Goal: Communication & Community: Participate in discussion

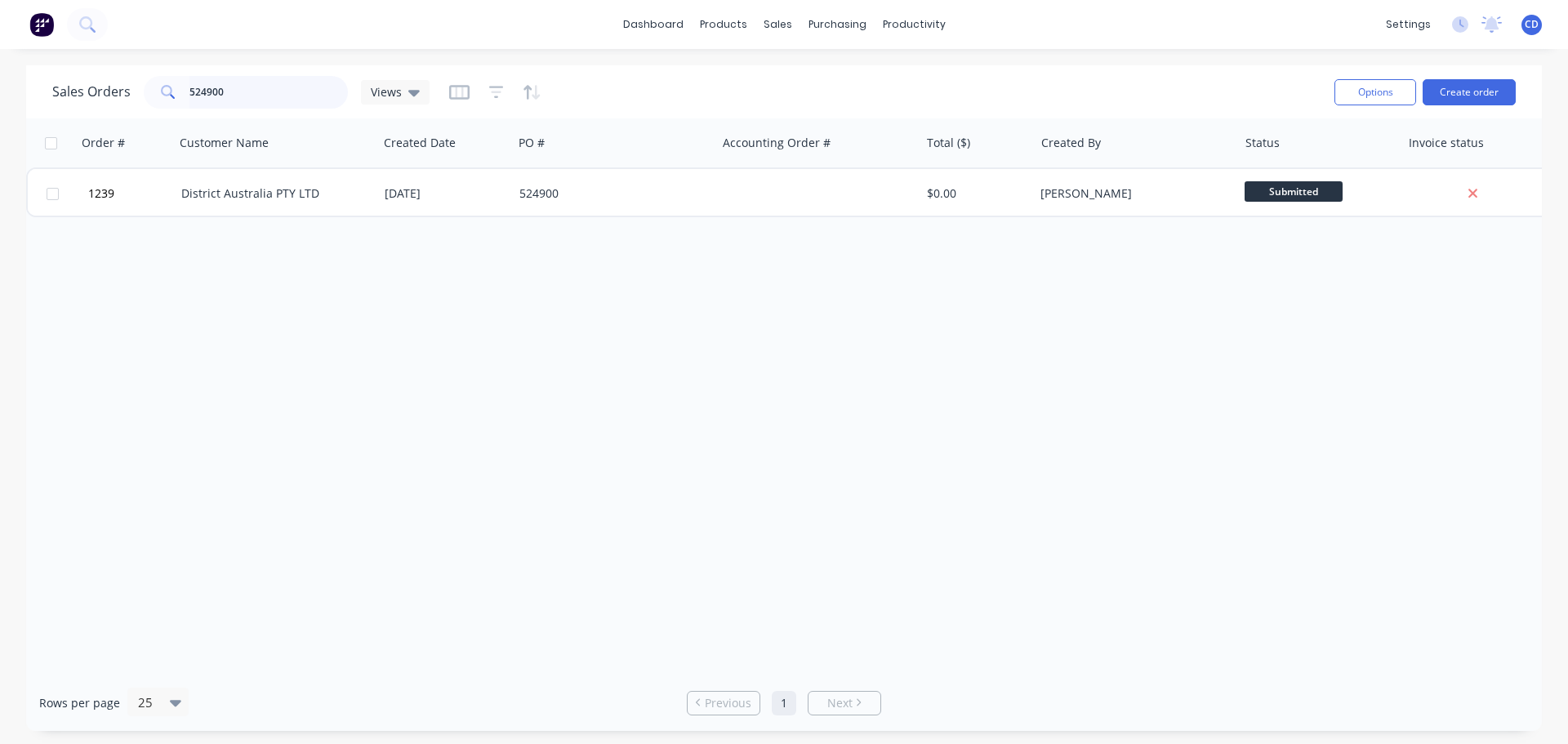
click at [307, 95] on input "524900" at bounding box center [269, 92] width 160 height 33
type input "5"
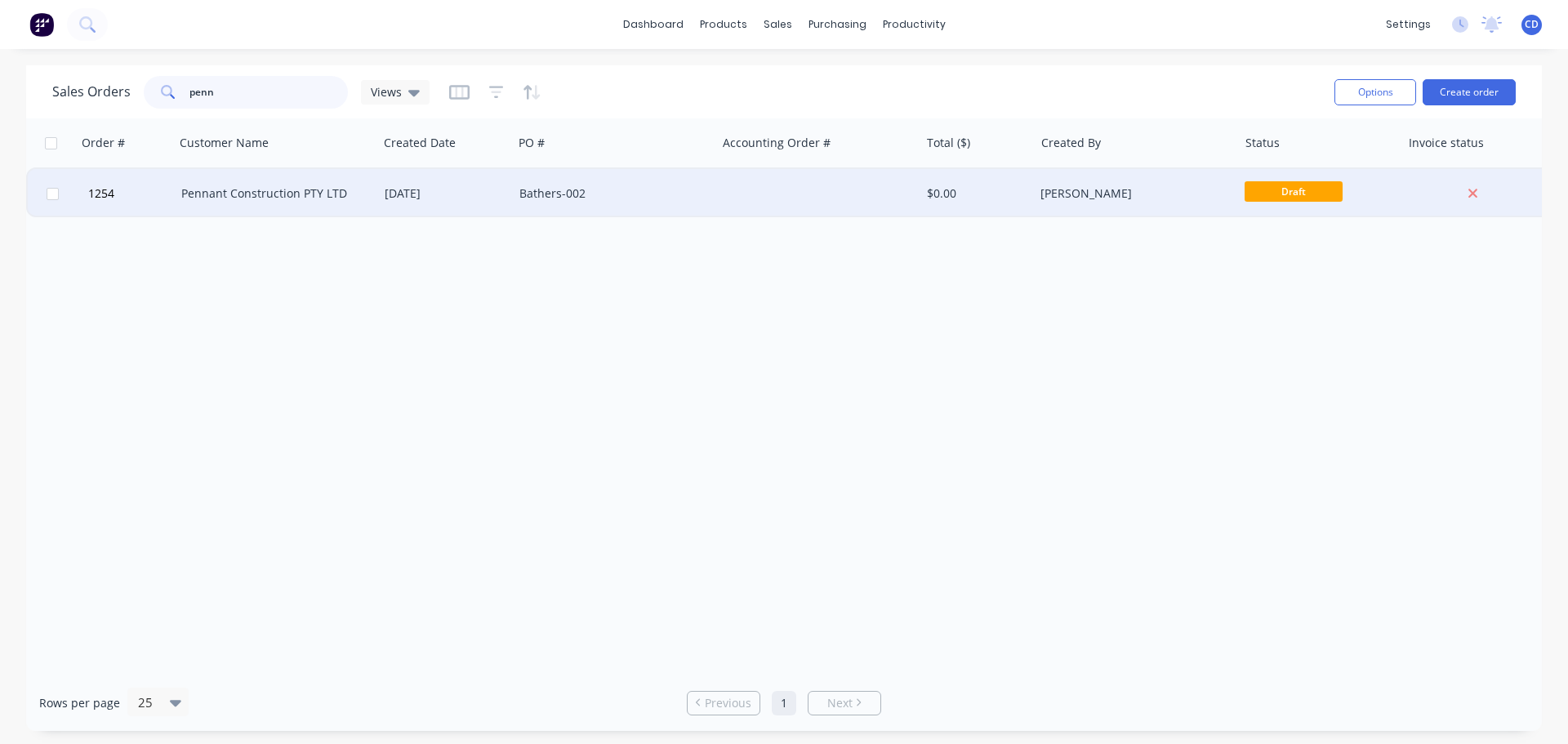
type input "penn"
click at [252, 196] on div "Pennant Construction PTY LTD" at bounding box center [272, 193] width 182 height 16
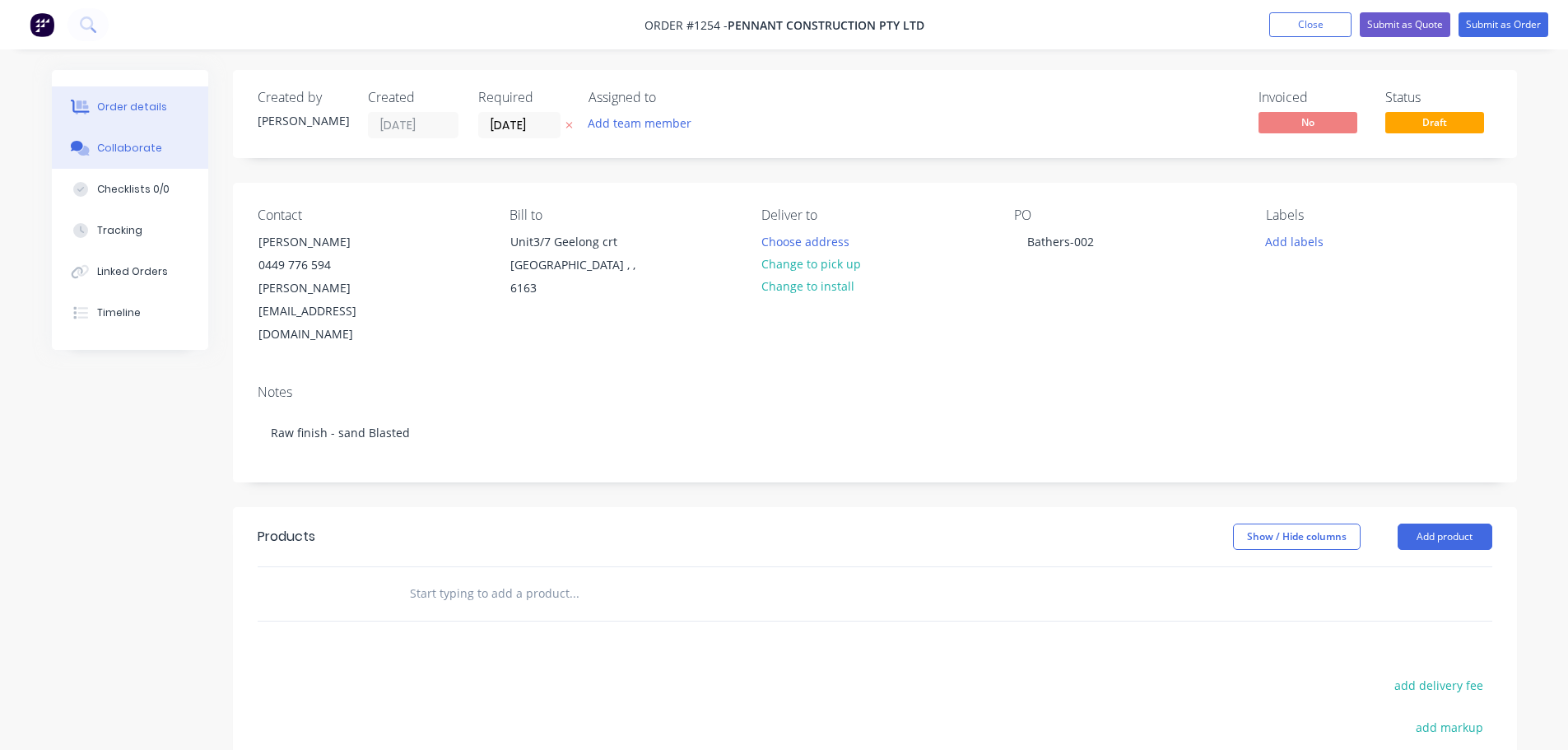
click at [114, 131] on button "Collaborate" at bounding box center [130, 148] width 156 height 41
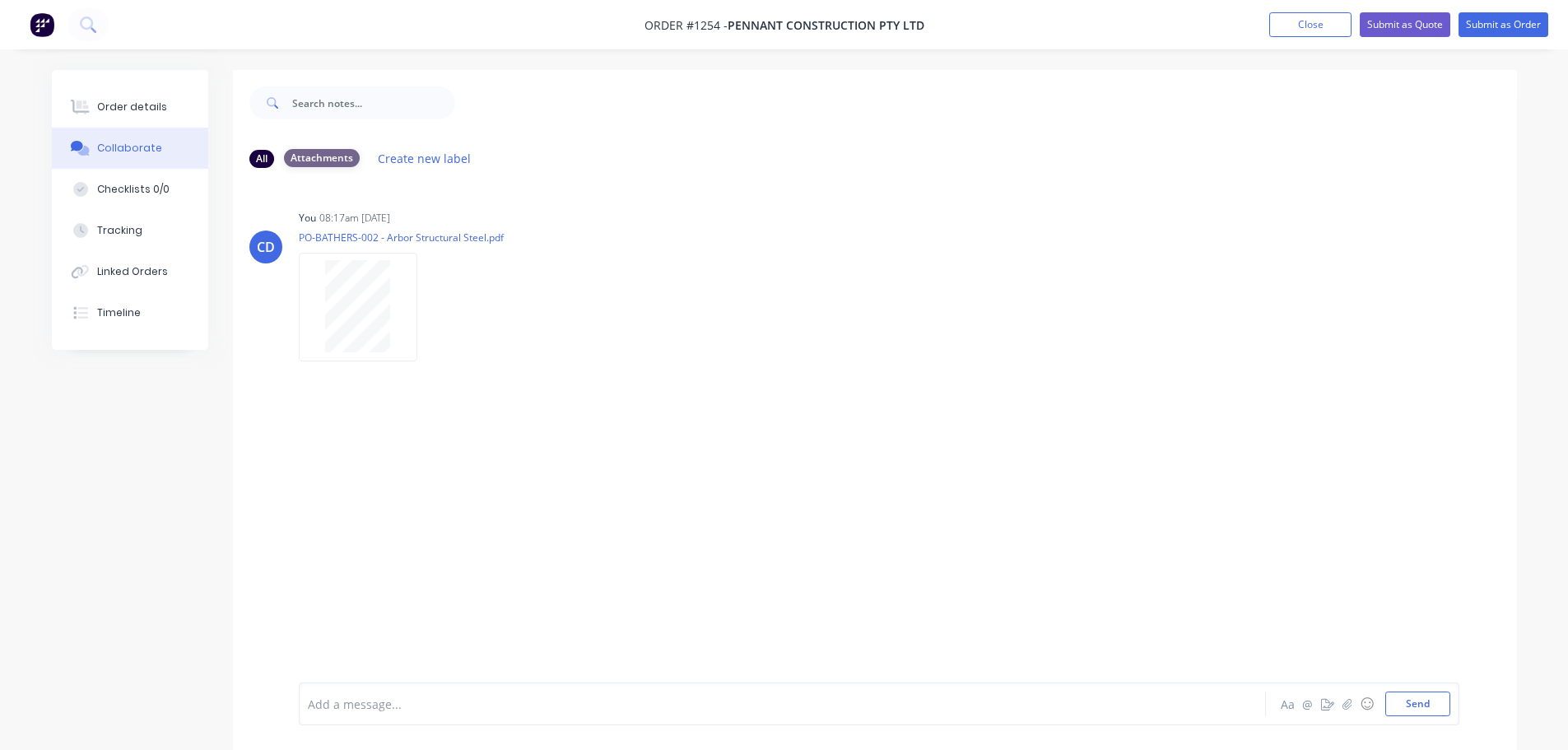
click at [333, 155] on div "Attachments" at bounding box center [322, 158] width 76 height 18
click at [323, 166] on div "Attachments" at bounding box center [322, 158] width 76 height 18
click at [340, 159] on div "Attachments" at bounding box center [322, 158] width 76 height 18
click at [493, 271] on div "Labels Download Delete" at bounding box center [400, 308] width 205 height 123
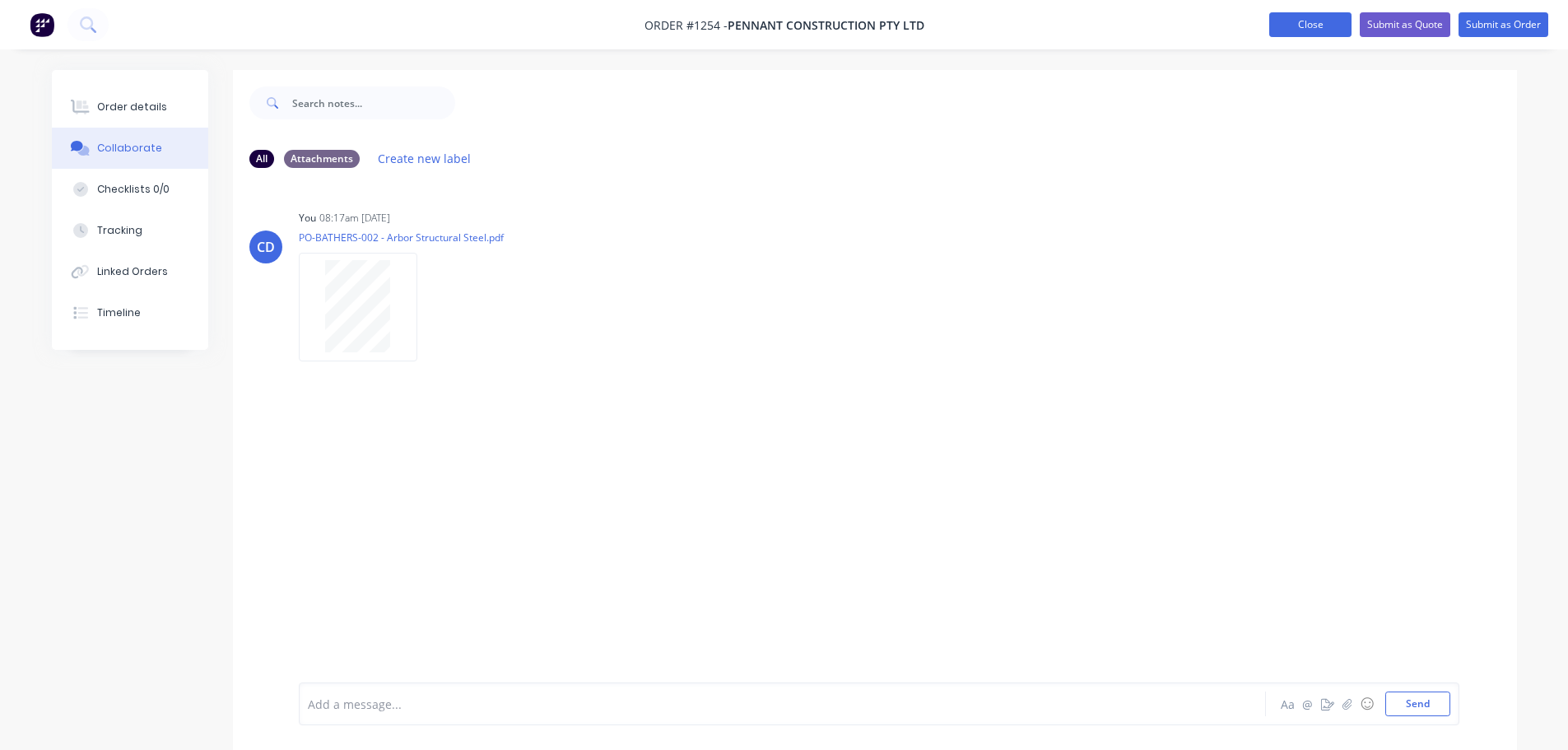
click at [1331, 24] on button "Close" at bounding box center [1310, 25] width 82 height 25
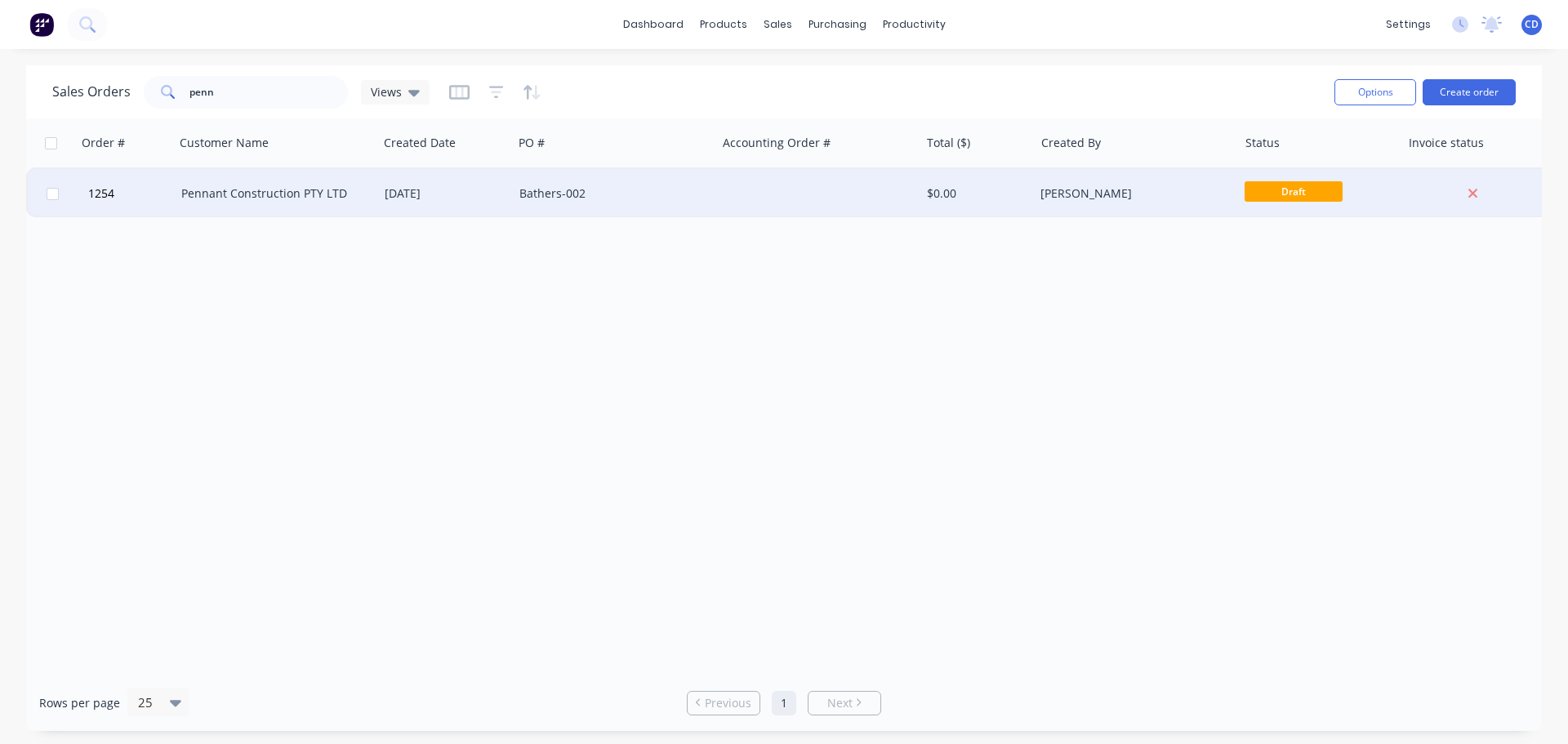
click at [291, 187] on div "Pennant Construction PTY LTD" at bounding box center [272, 193] width 182 height 16
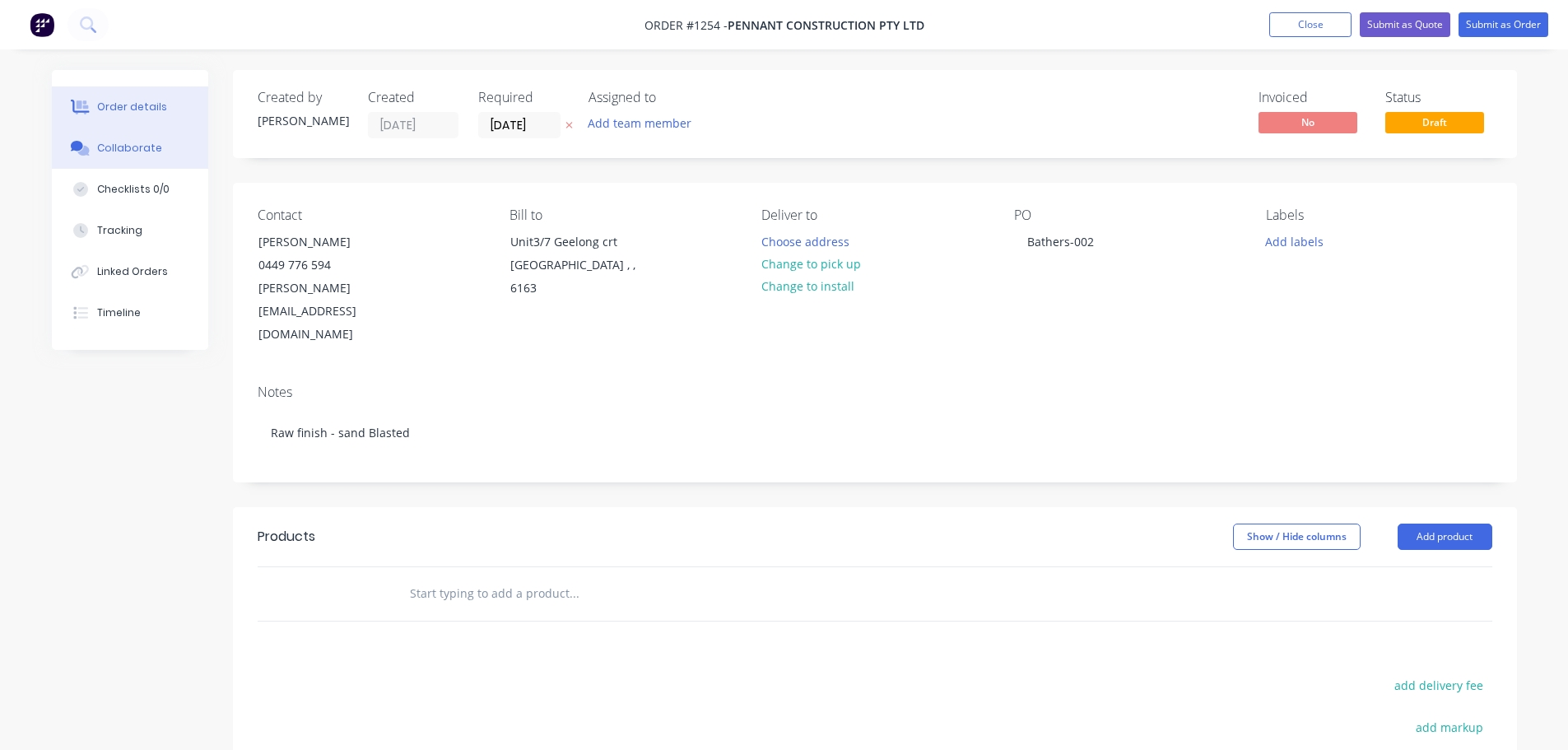
click at [174, 149] on button "Collaborate" at bounding box center [130, 148] width 156 height 41
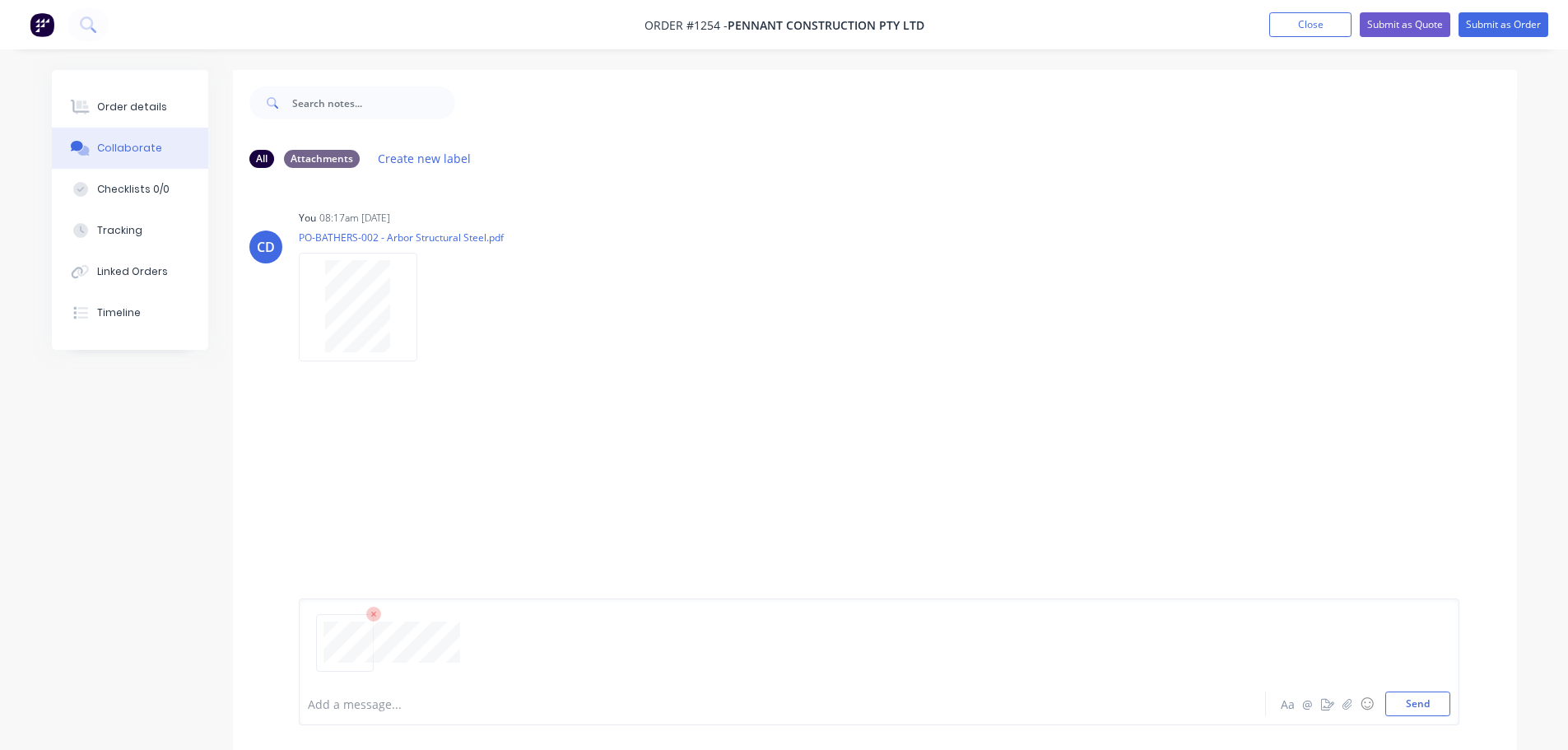
click at [1451, 712] on div "Add a message... Aa @ ☺ Send" at bounding box center [878, 662] width 1161 height 127
click at [1442, 712] on button "Send" at bounding box center [1417, 704] width 65 height 25
click at [153, 107] on div "Order details" at bounding box center [132, 106] width 70 height 15
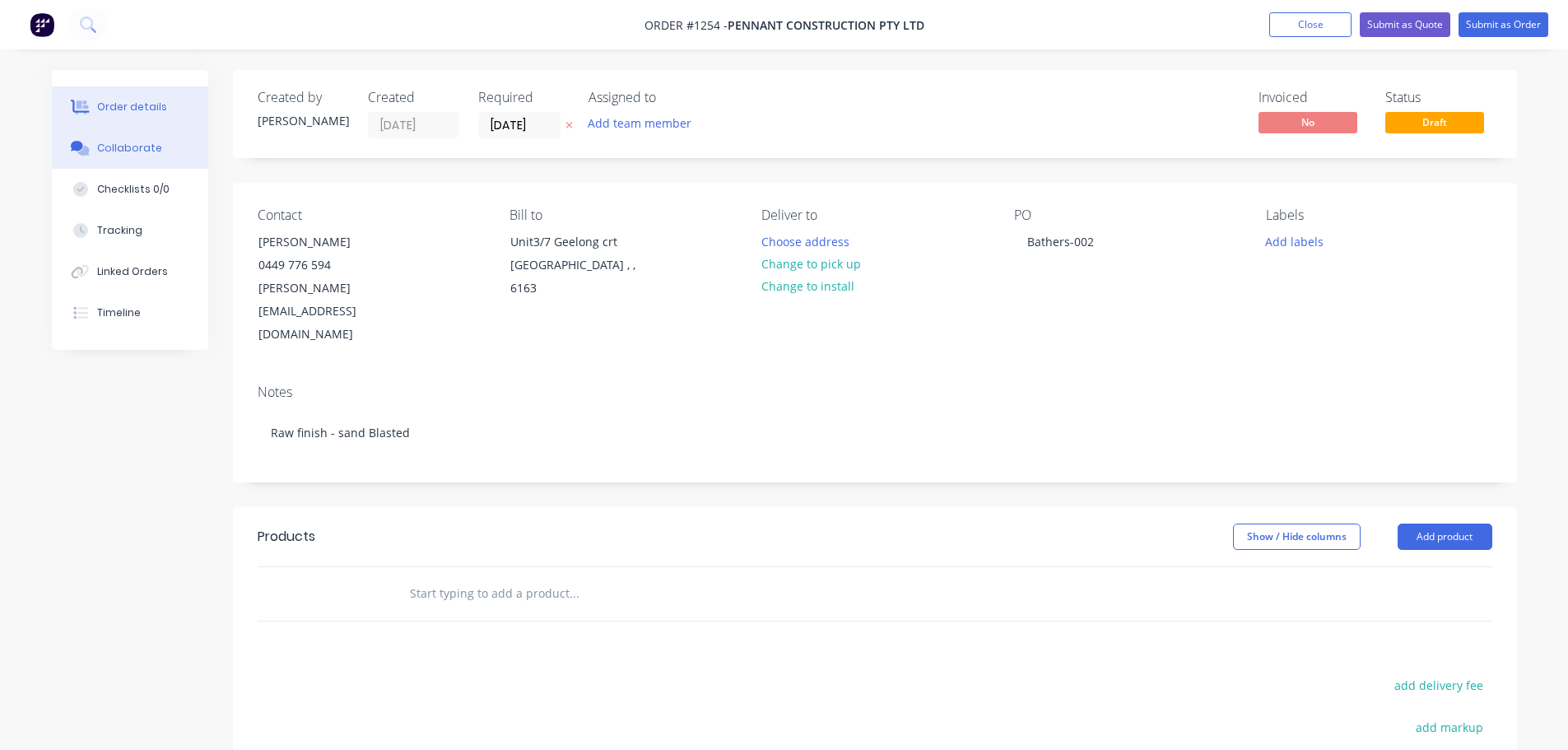
click at [110, 156] on button "Collaborate" at bounding box center [130, 148] width 156 height 41
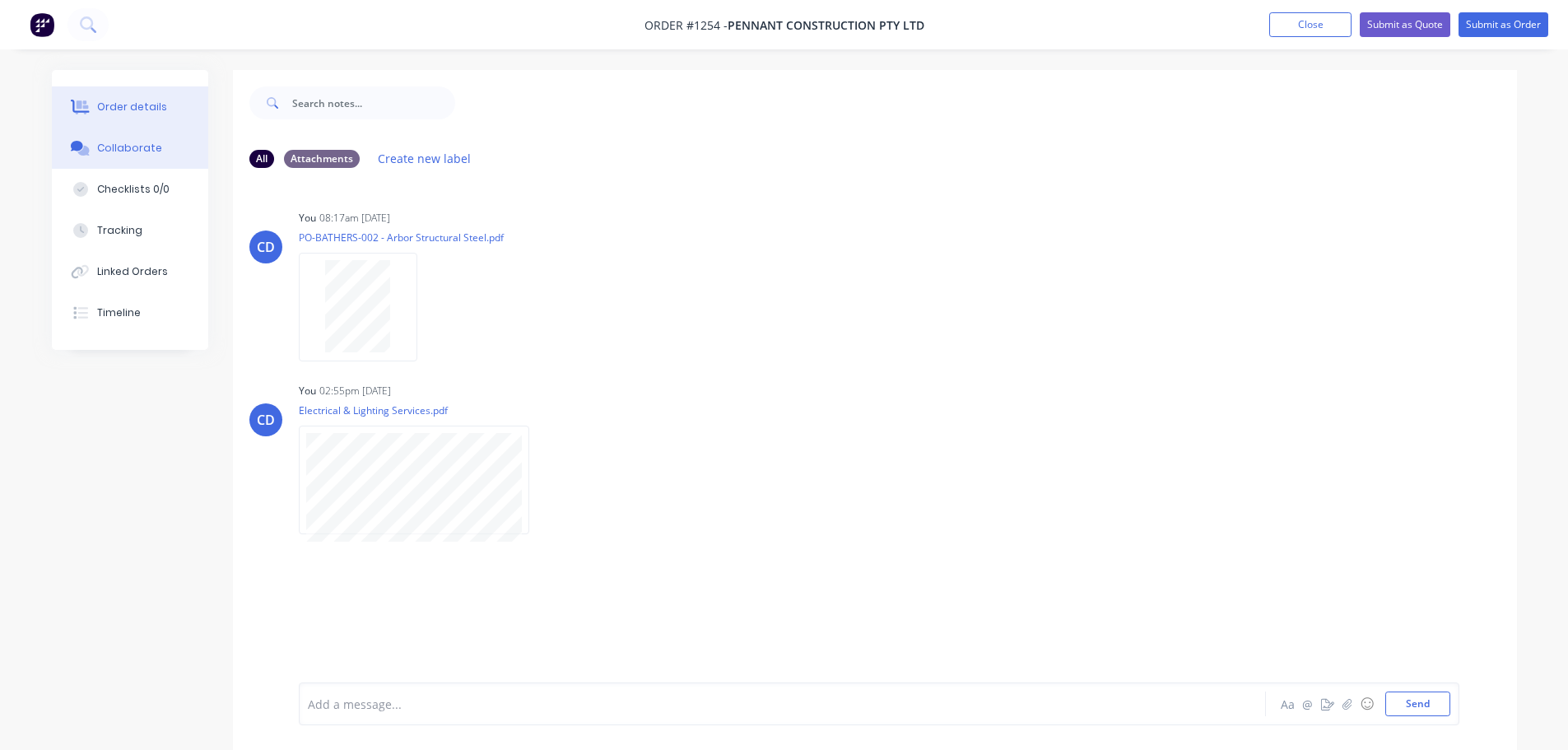
click at [162, 101] on button "Order details" at bounding box center [130, 107] width 156 height 41
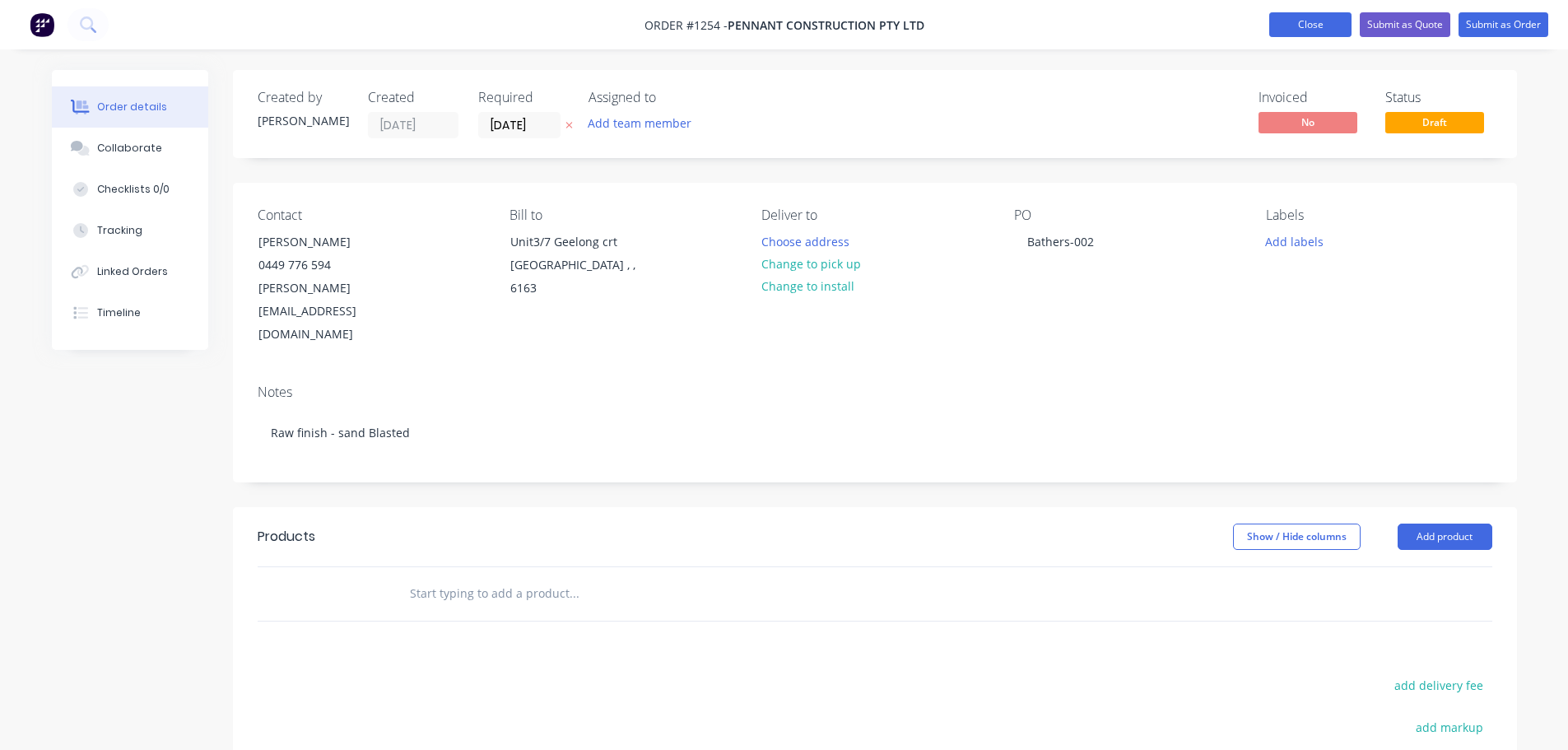
click at [1303, 29] on button "Close" at bounding box center [1310, 25] width 82 height 25
